Goal: Task Accomplishment & Management: Use online tool/utility

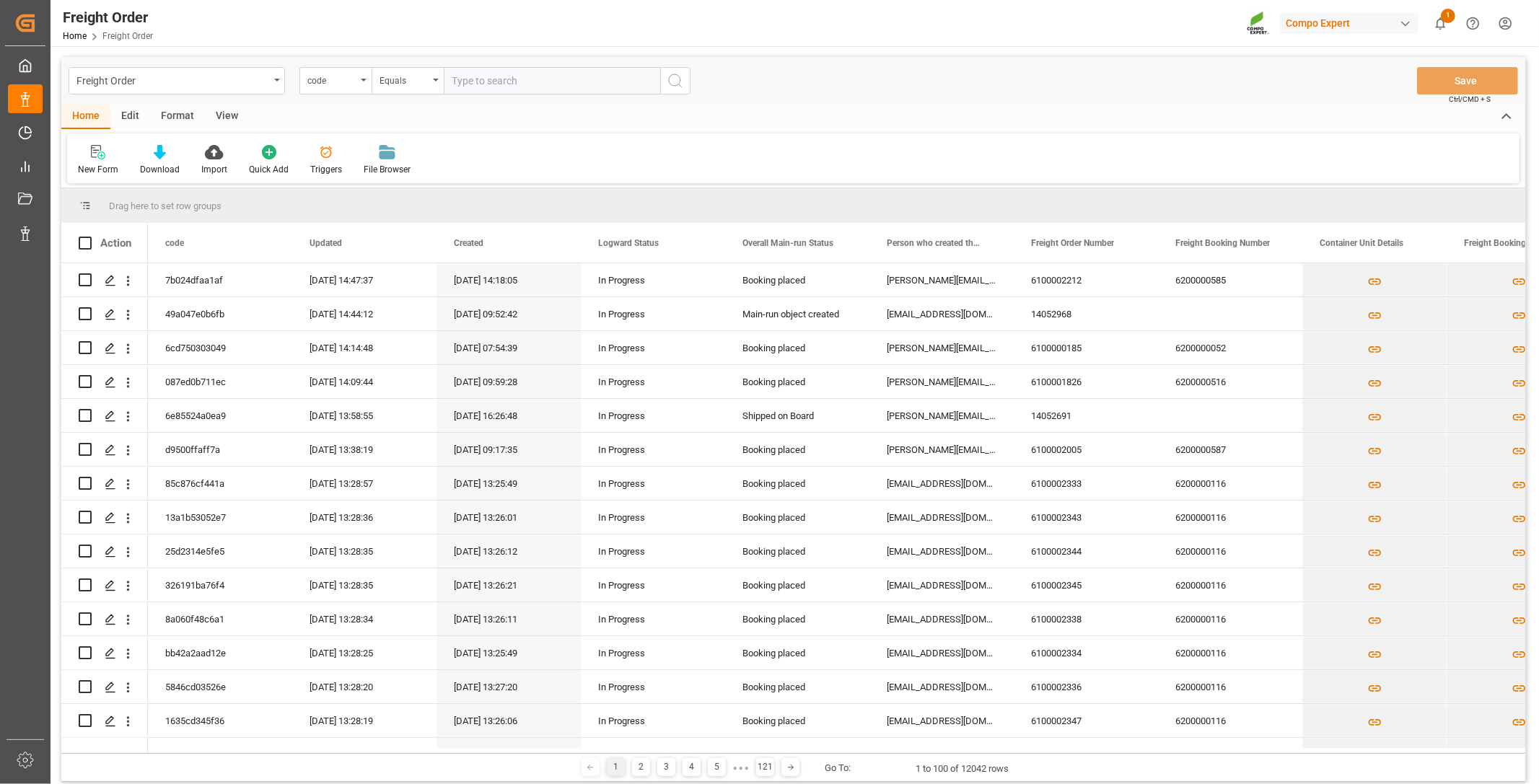
click at [198, 22] on div "Freight Order Home Freight Order Compo Expert 1 Notifications Only show unread …" at bounding box center [790, 23] width 1499 height 46
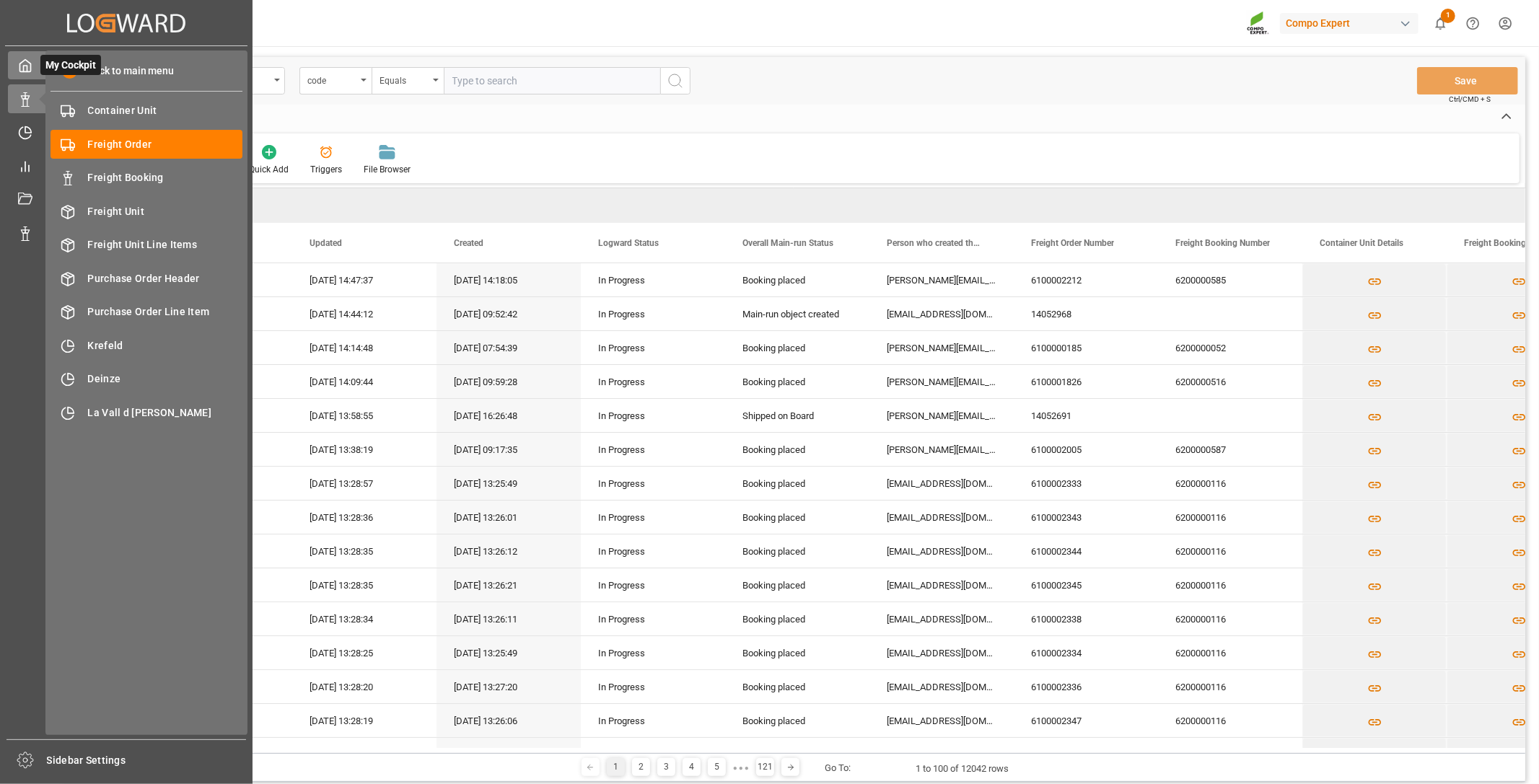
click at [20, 68] on icon at bounding box center [26, 66] width 11 height 12
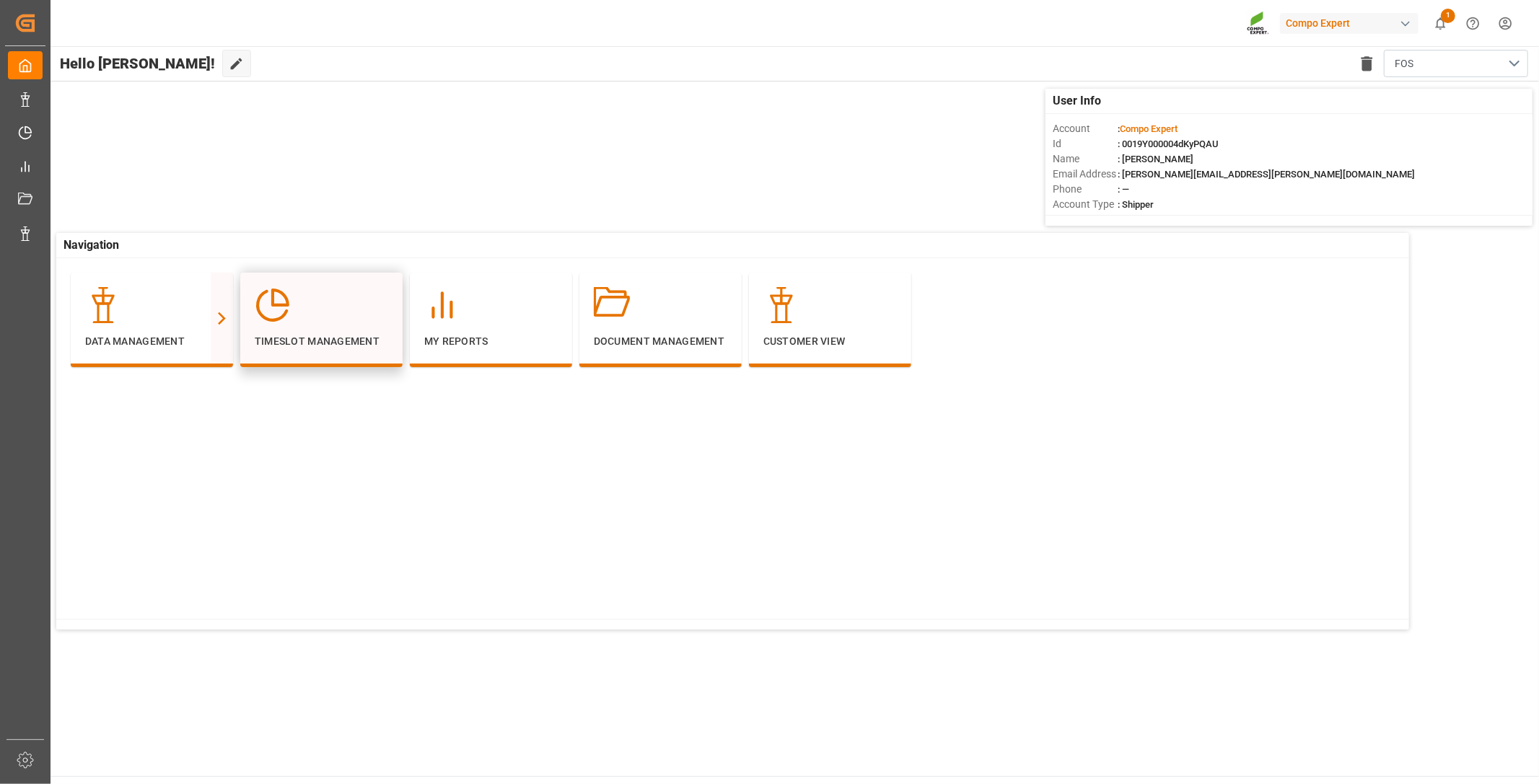
click at [327, 317] on div at bounding box center [321, 305] width 134 height 36
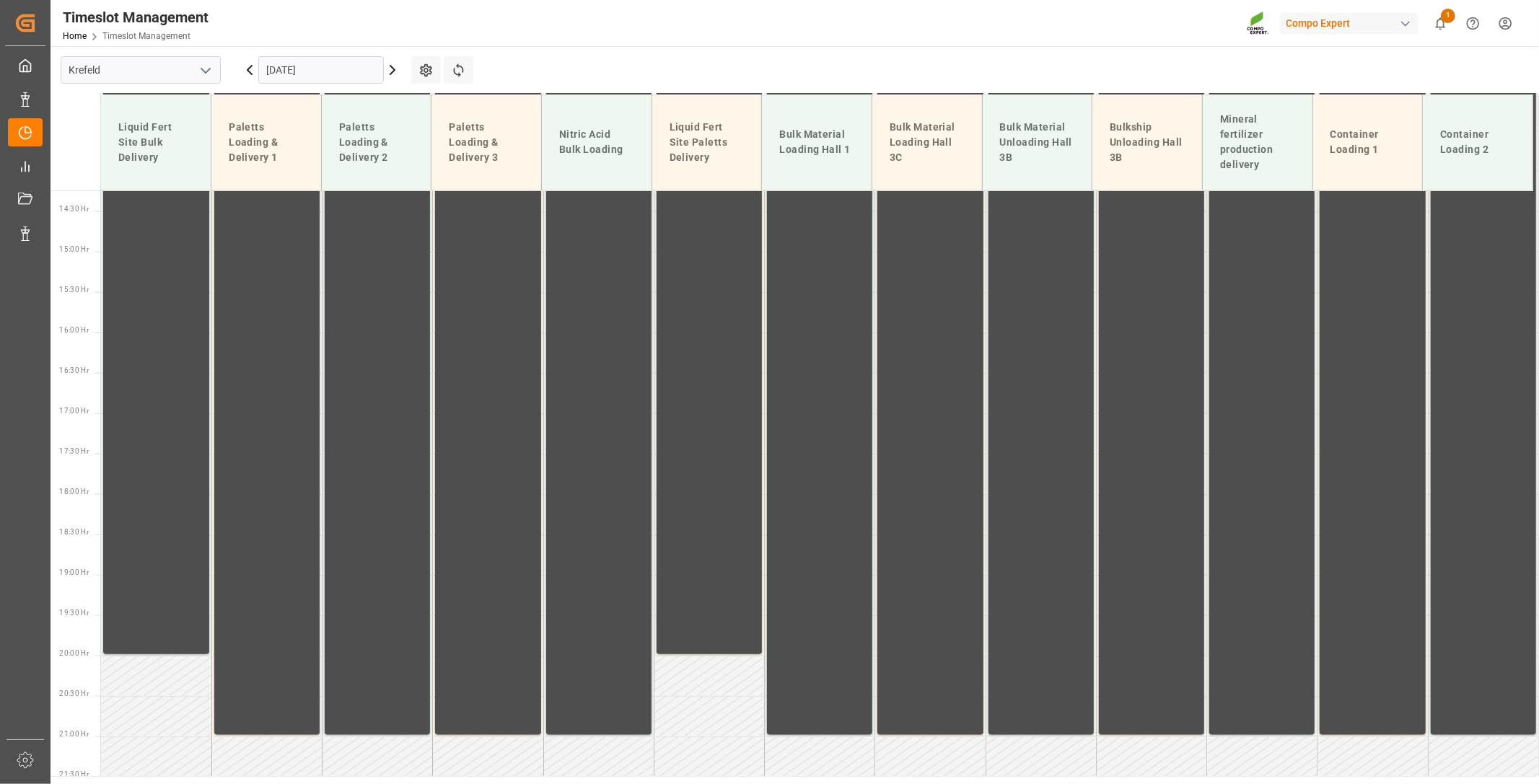
scroll to position [1166, 0]
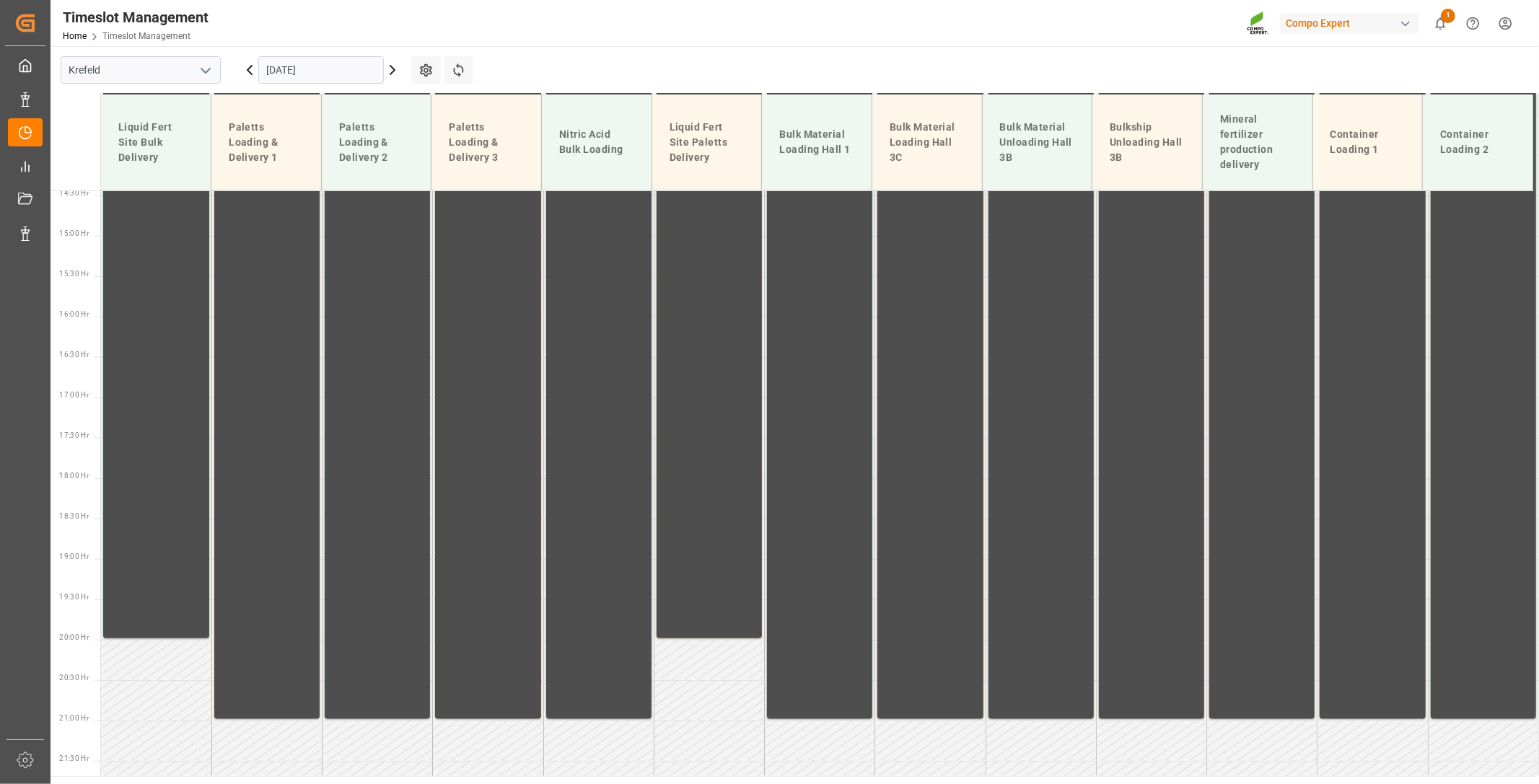
click at [394, 66] on icon at bounding box center [392, 69] width 17 height 17
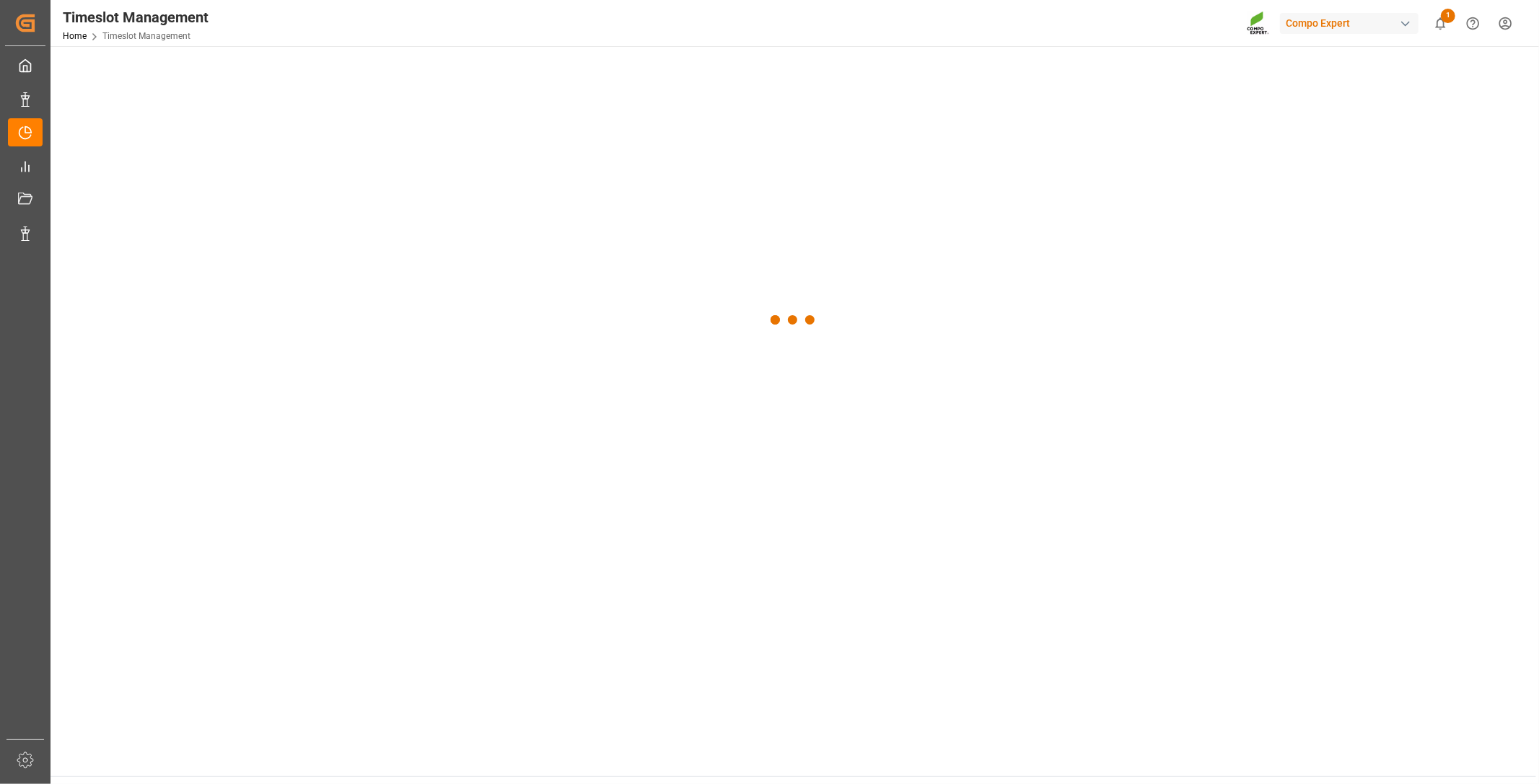
click at [395, 67] on div at bounding box center [793, 320] width 1485 height 549
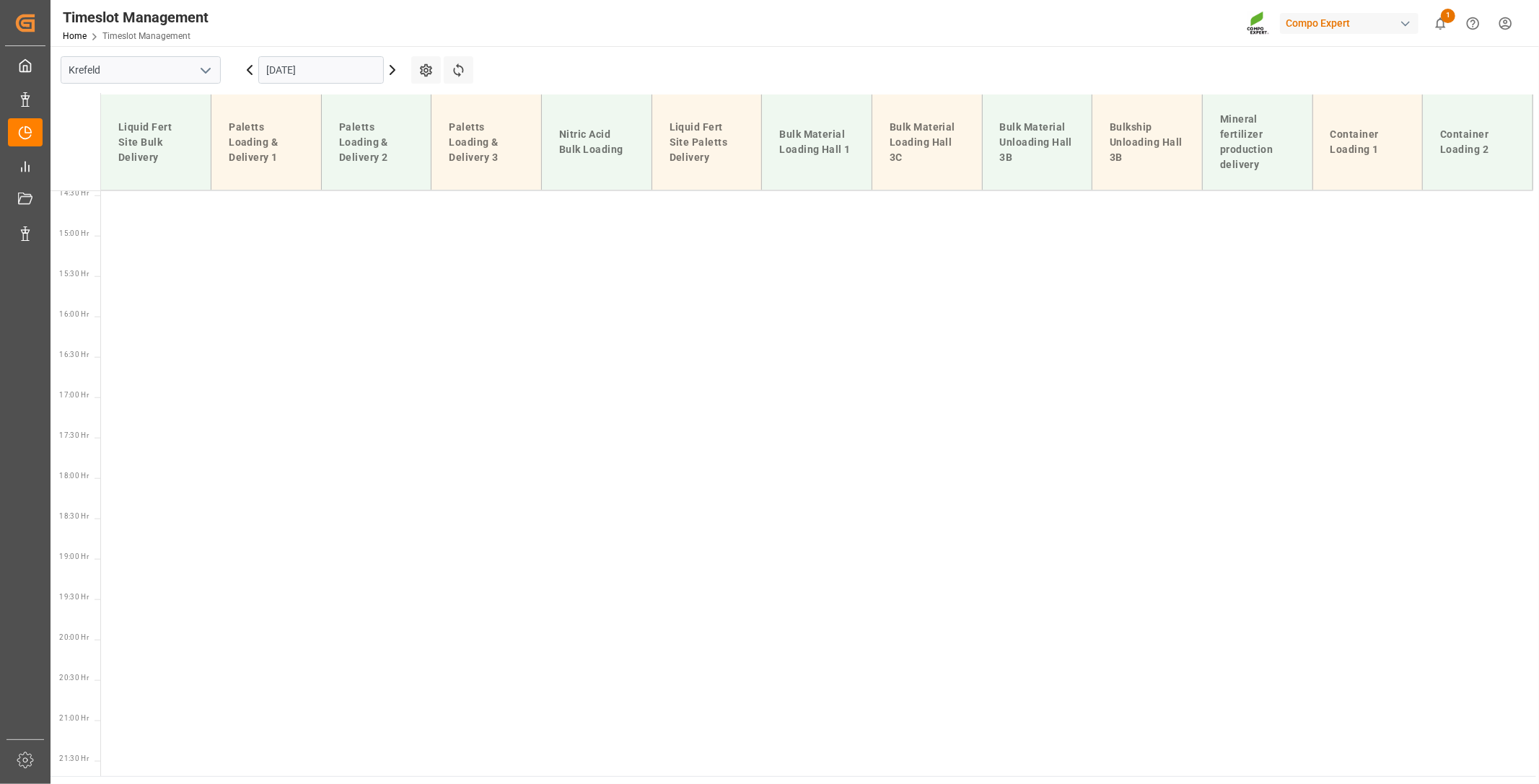
click at [374, 75] on input "[DATE]" at bounding box center [321, 69] width 125 height 27
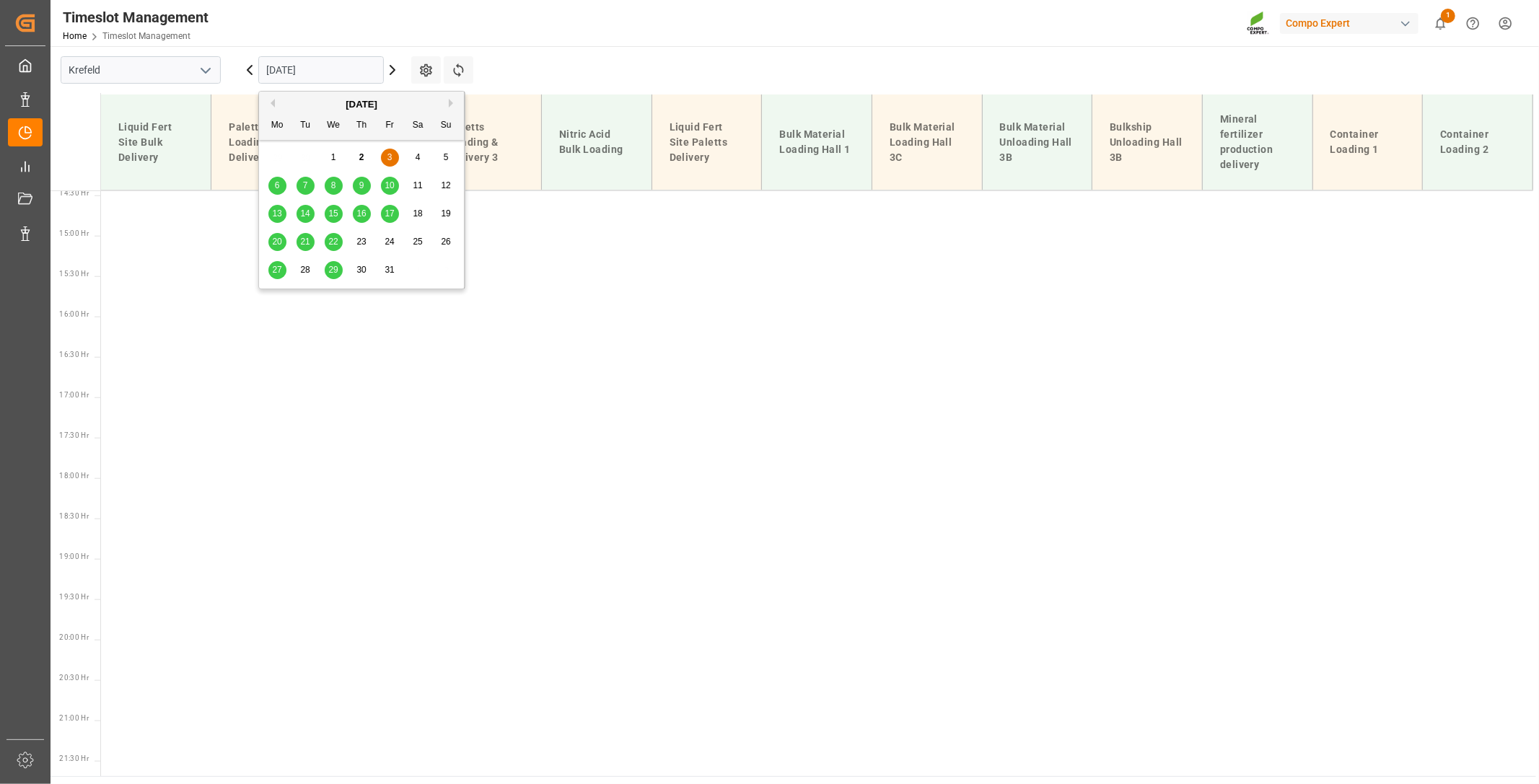
click at [306, 186] on span "7" at bounding box center [305, 185] width 5 height 10
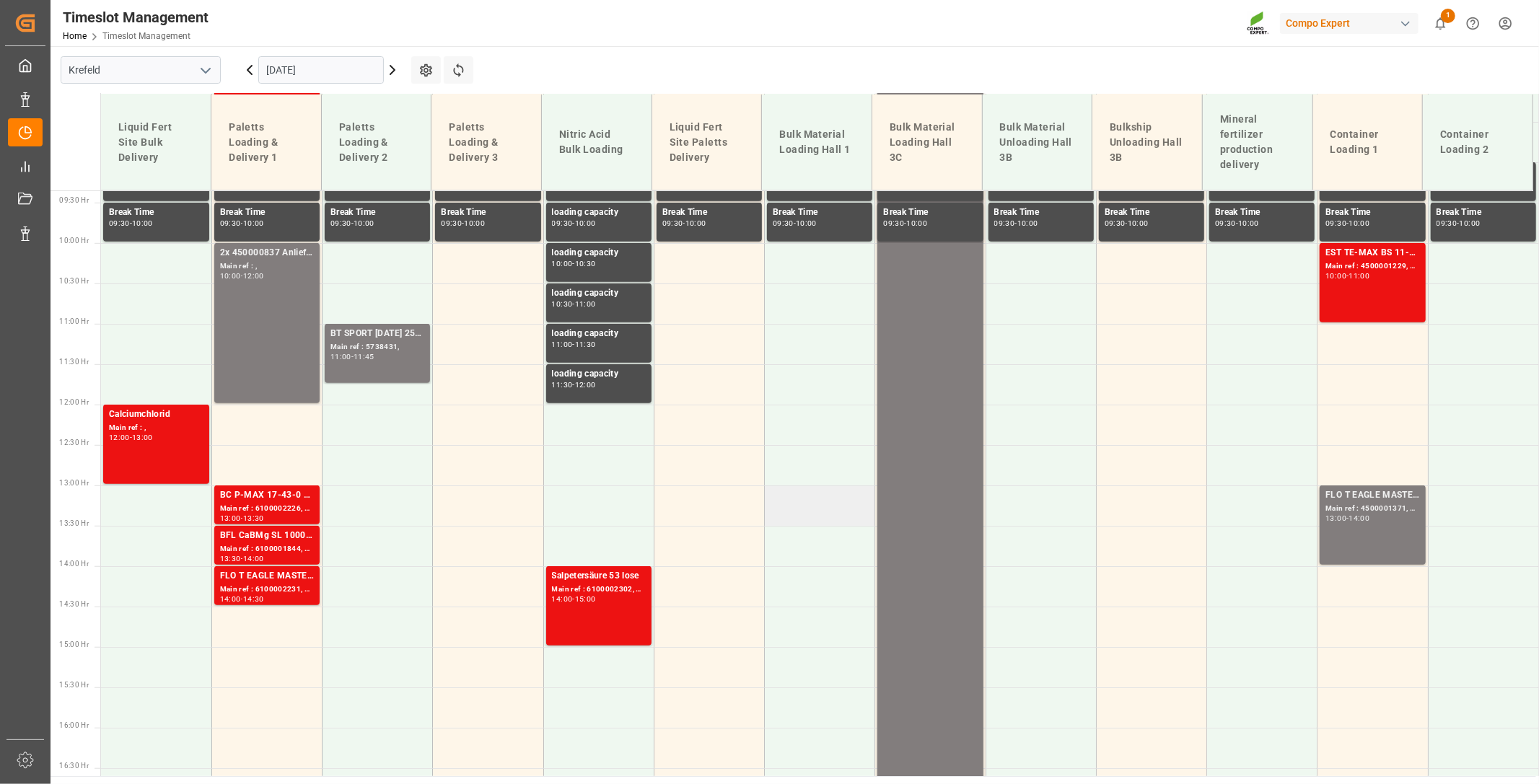
scroll to position [686, 0]
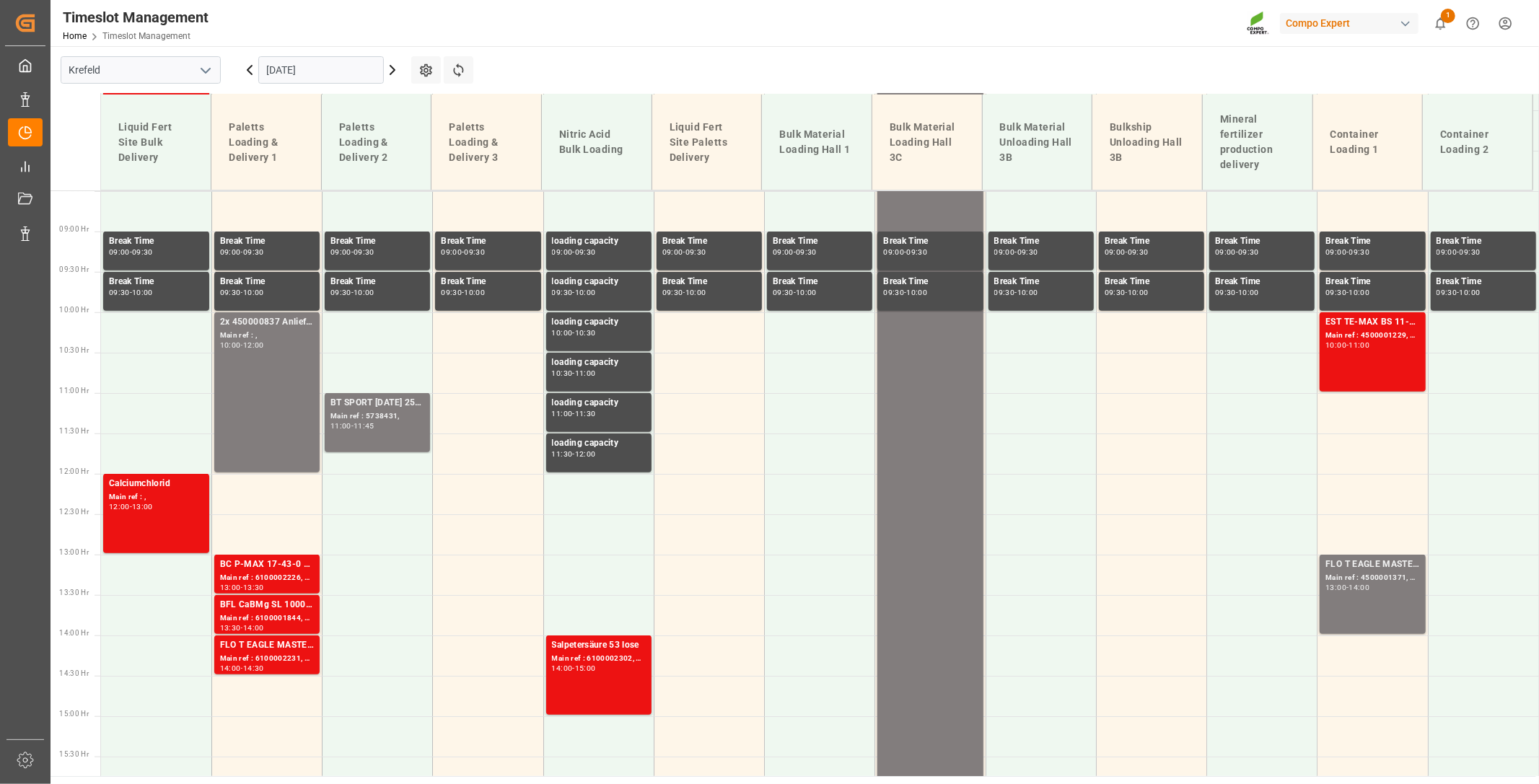
click at [394, 70] on icon at bounding box center [393, 69] width 5 height 8
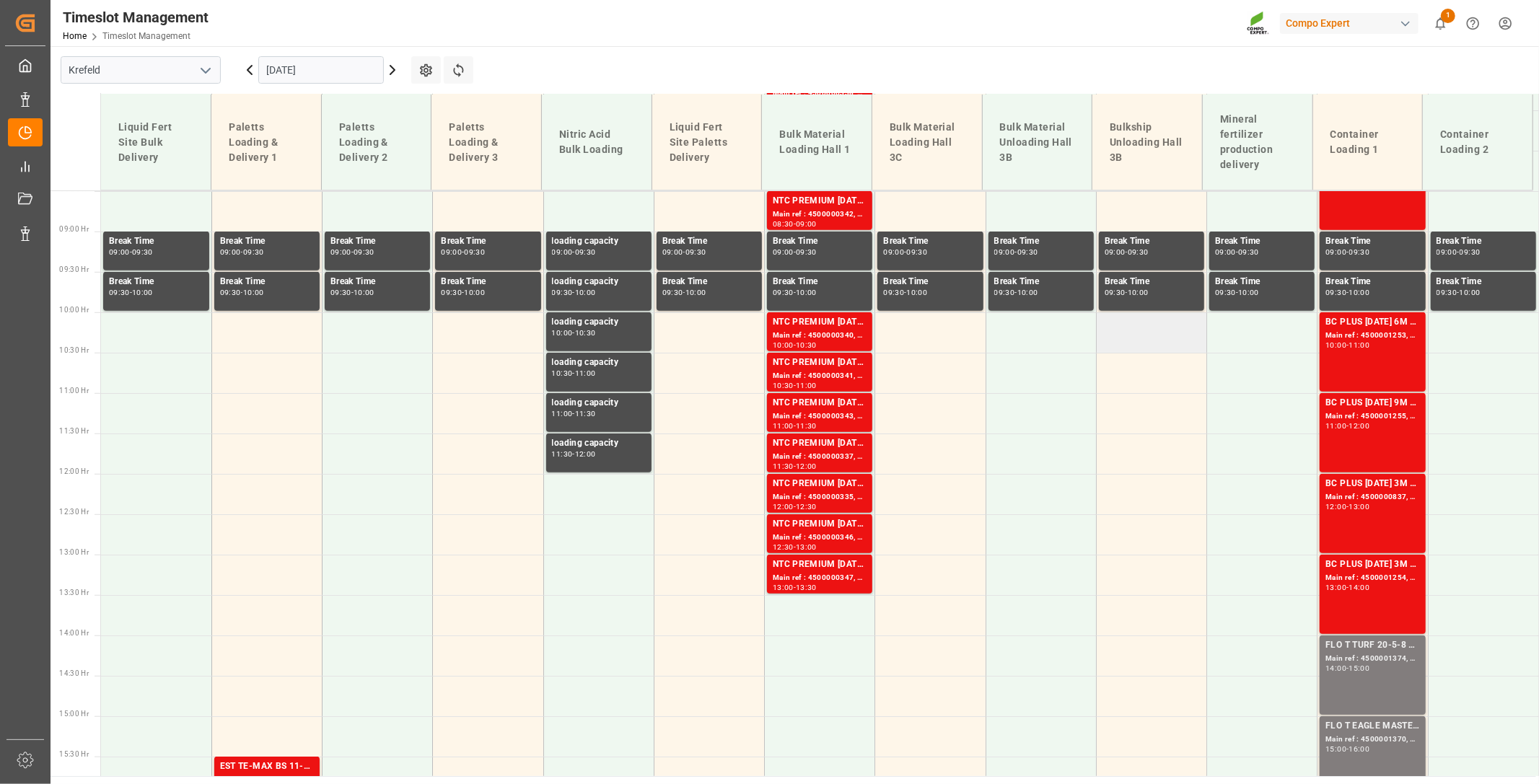
scroll to position [606, 0]
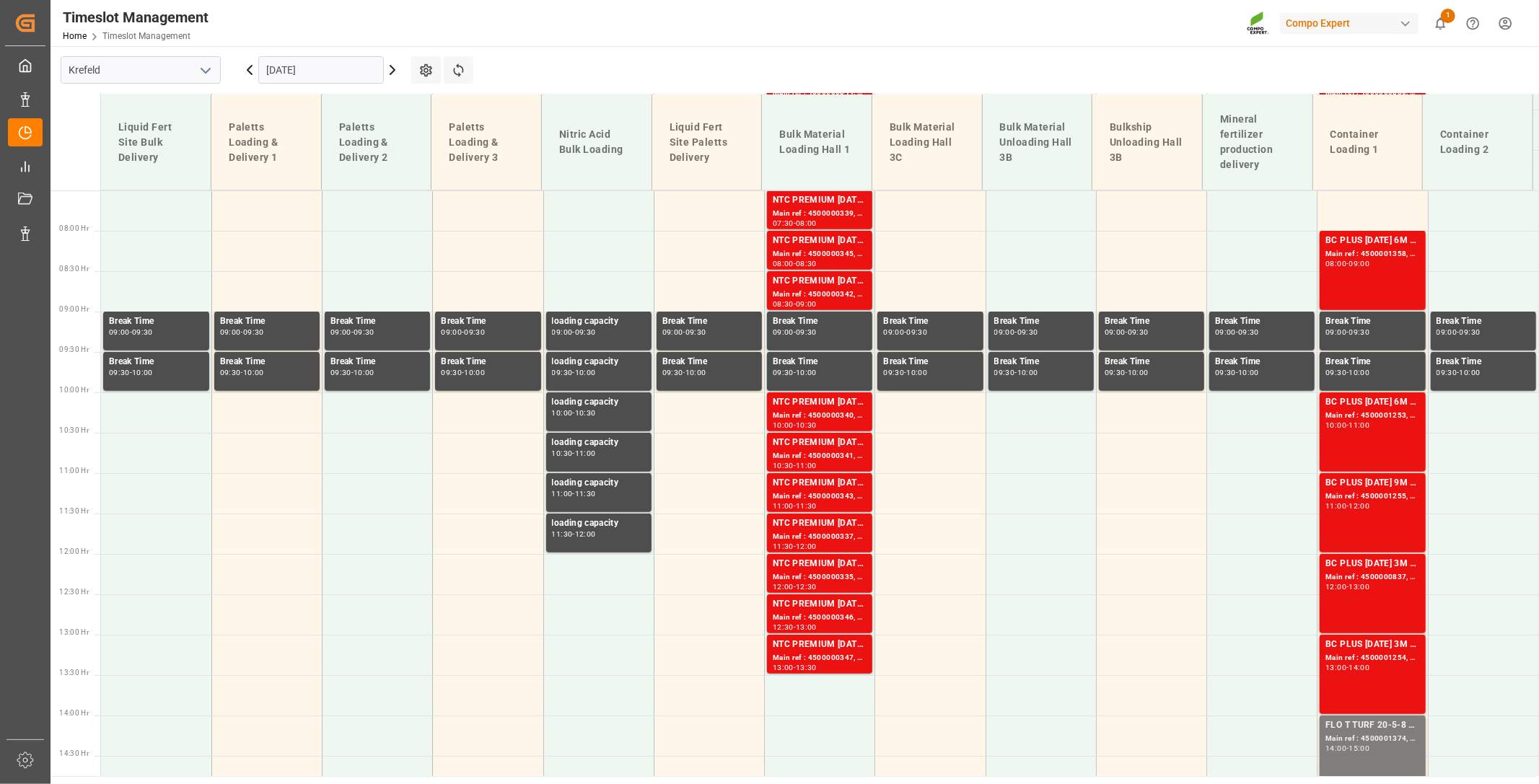
click at [394, 71] on icon at bounding box center [392, 69] width 17 height 17
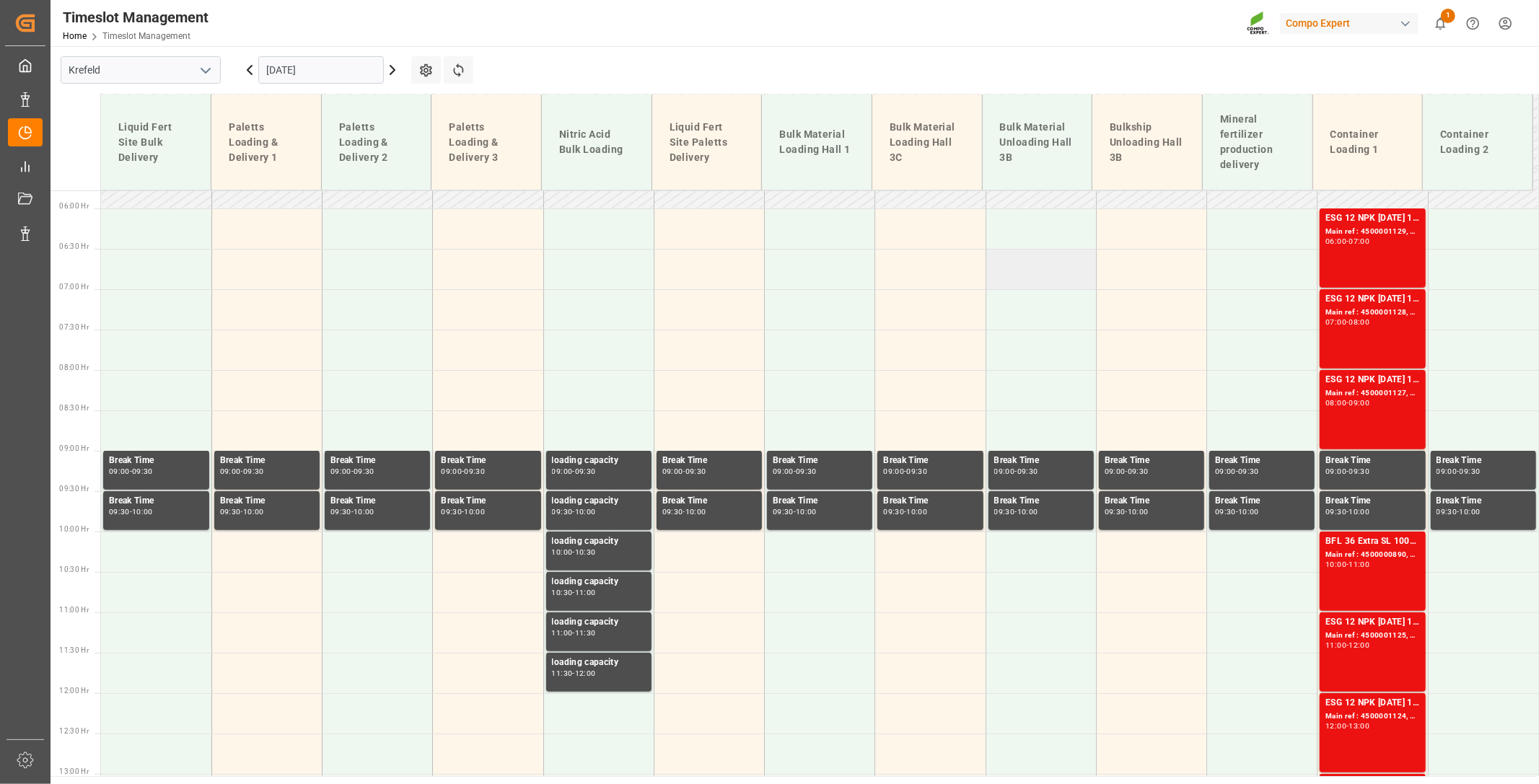
scroll to position [445, 0]
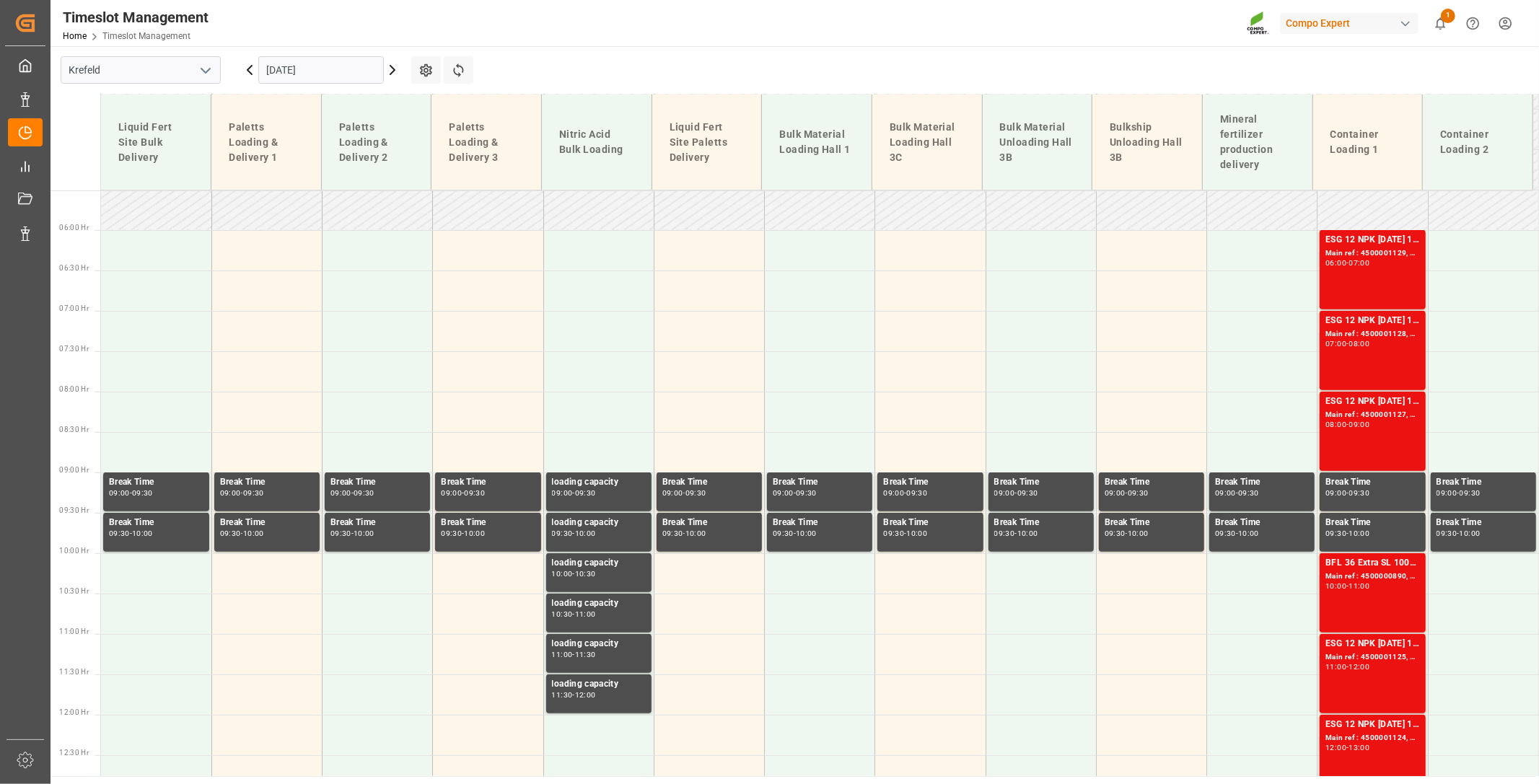
click at [394, 68] on icon at bounding box center [392, 69] width 17 height 17
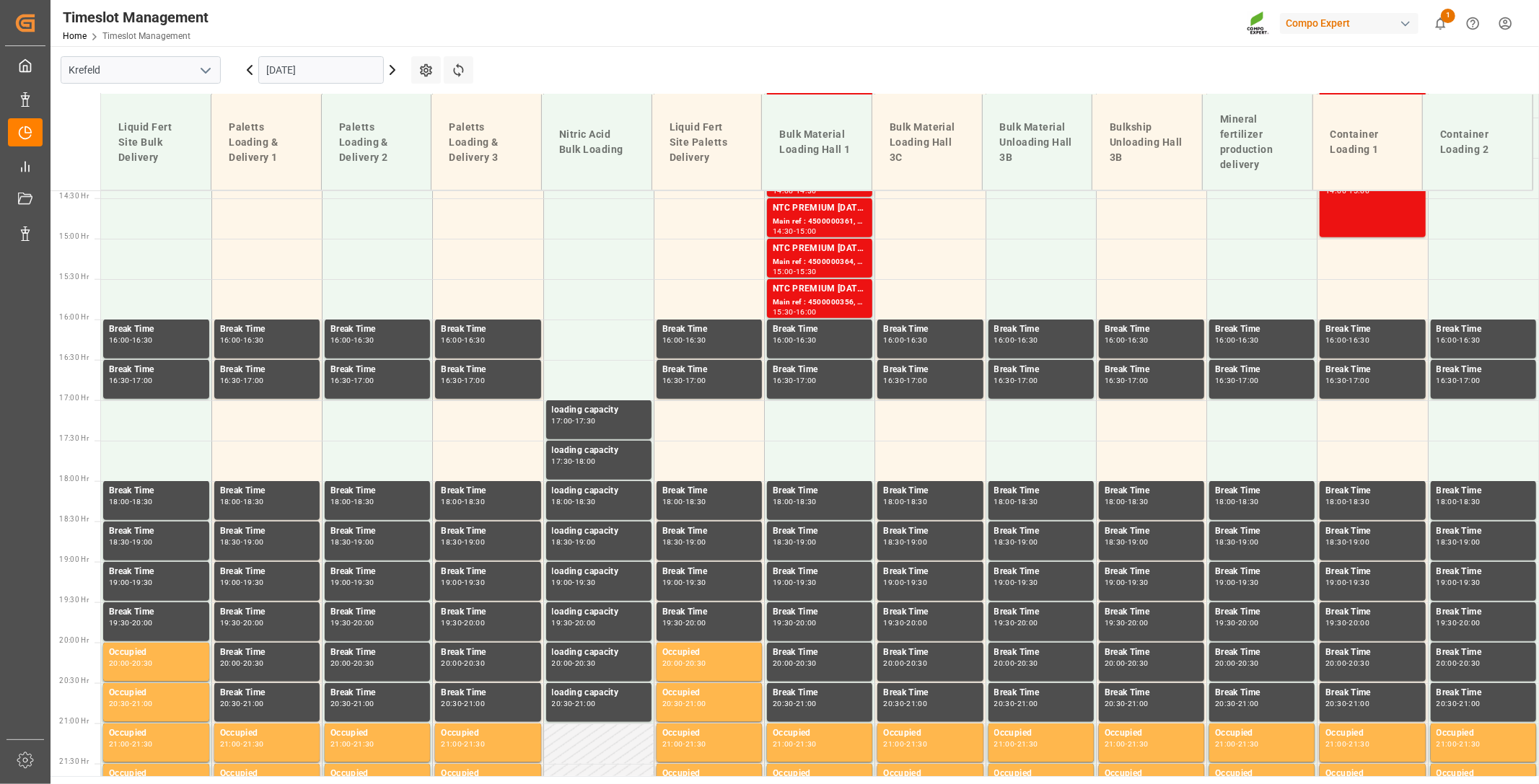
scroll to position [1166, 0]
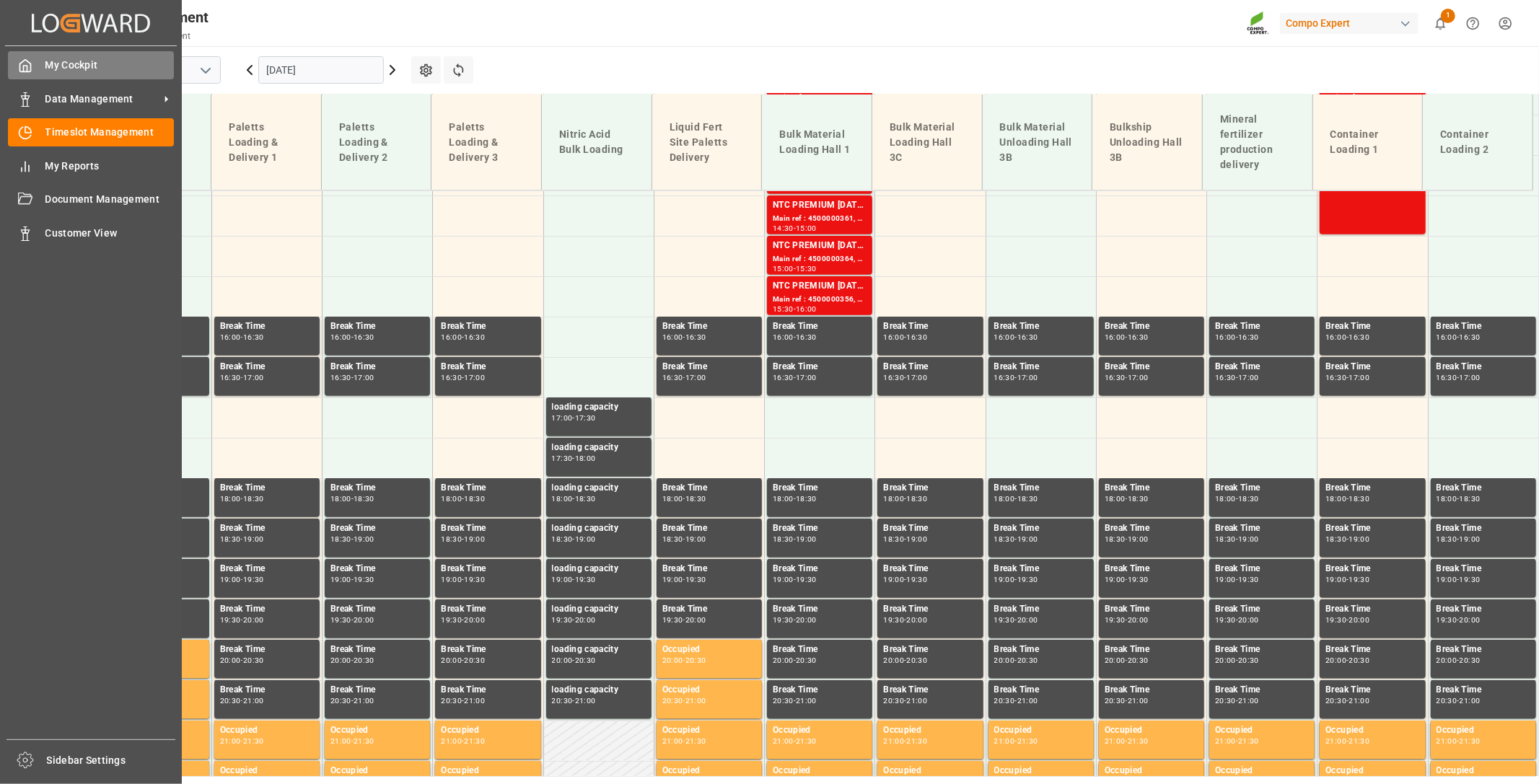
click at [66, 61] on span "My Cockpit" at bounding box center [110, 65] width 129 height 15
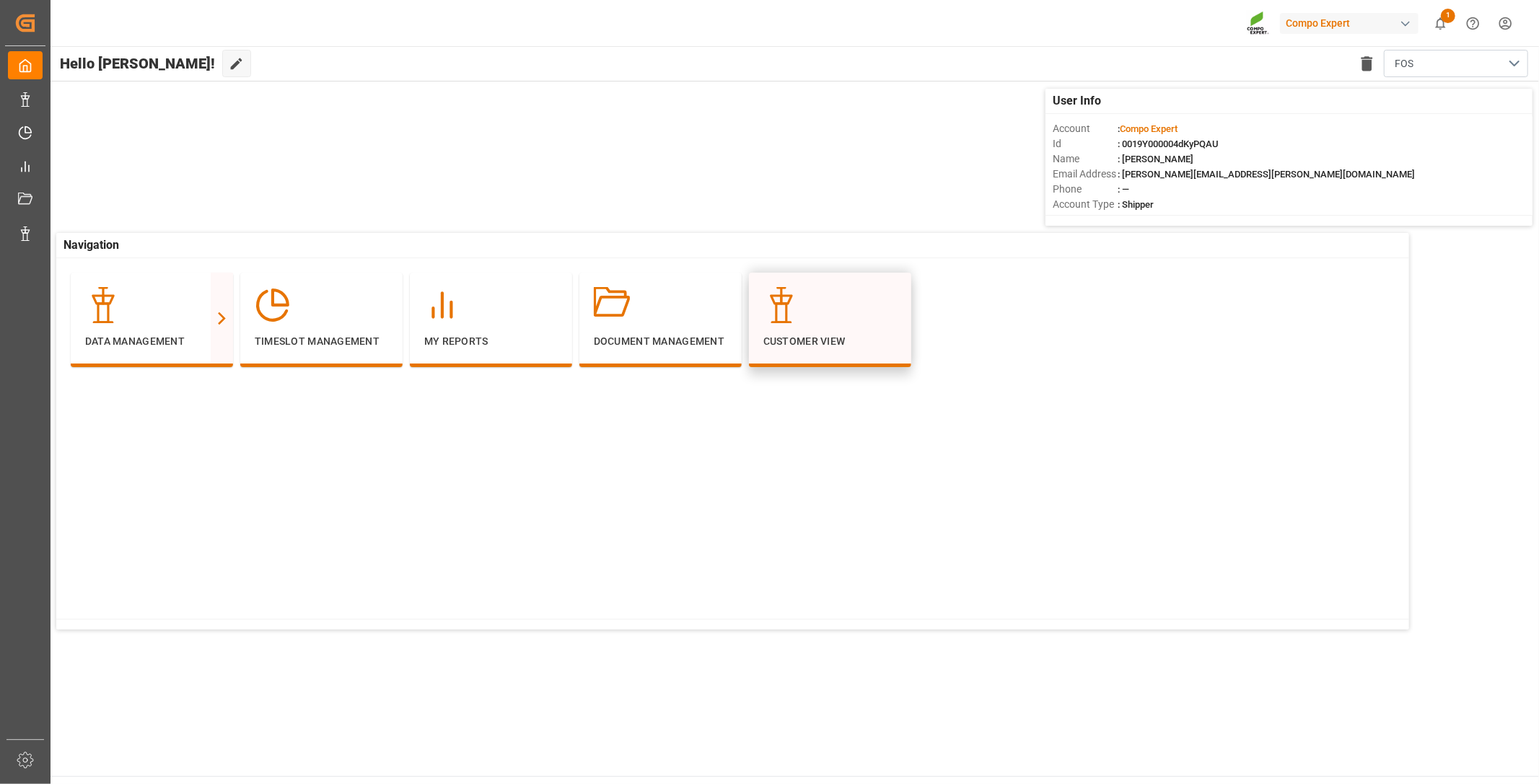
click at [806, 341] on p "Customer View" at bounding box center [830, 341] width 134 height 15
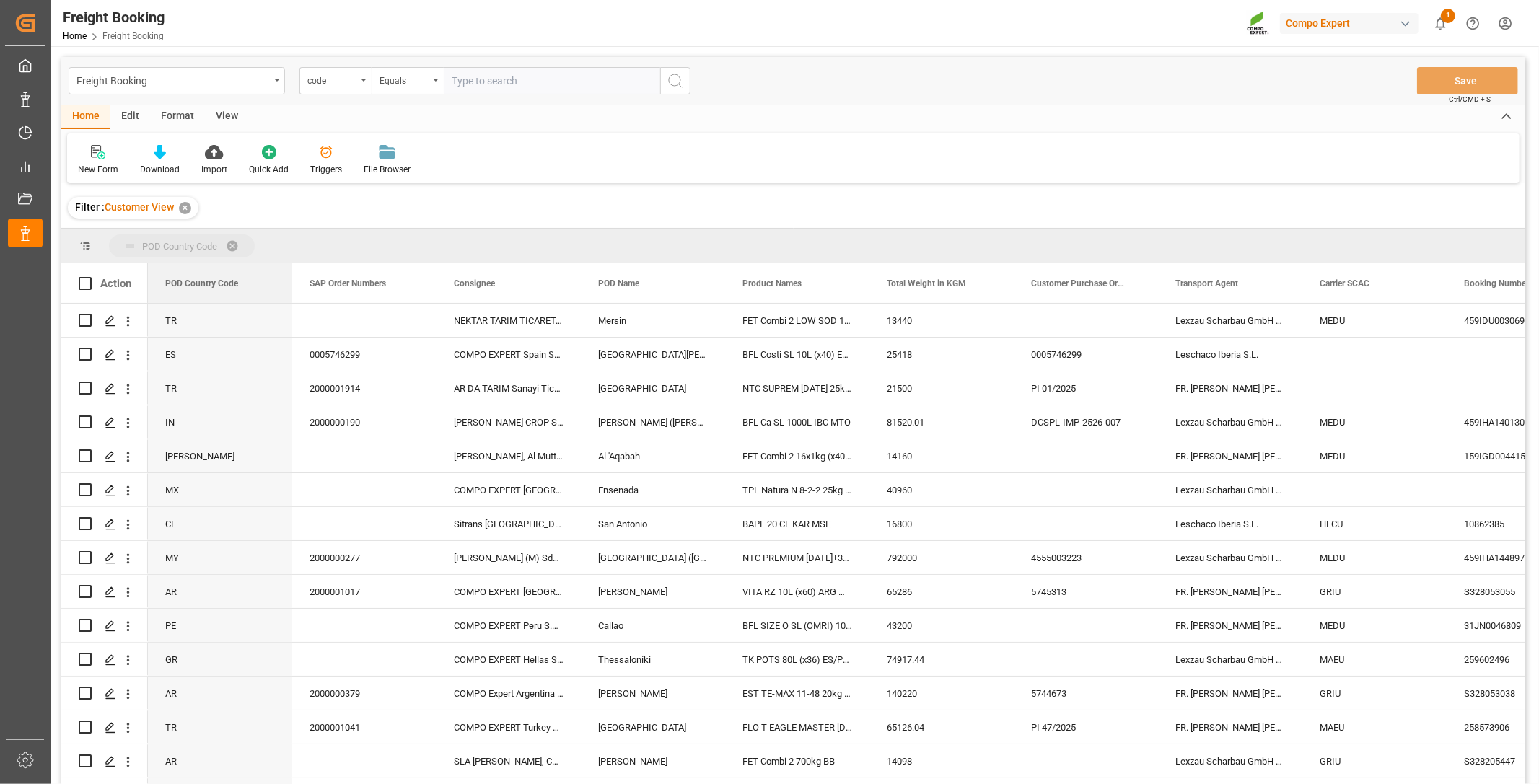
drag, startPoint x: 209, startPoint y: 250, endPoint x: 208, endPoint y: 236, distance: 14.0
